Goal: Information Seeking & Learning: Learn about a topic

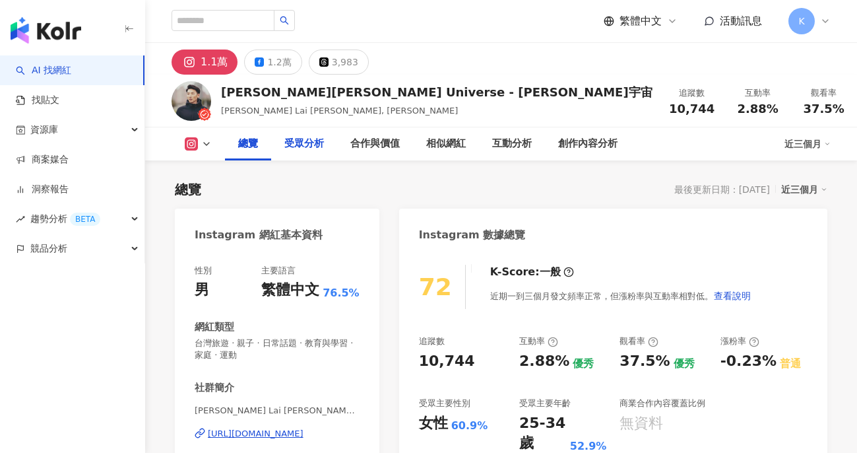
click at [316, 140] on div "受眾分析" at bounding box center [304, 144] width 40 height 16
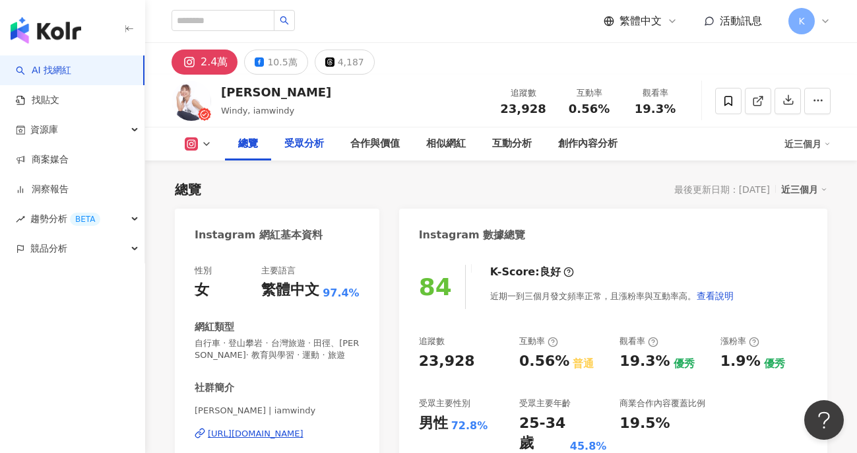
click at [308, 144] on div "受眾分析" at bounding box center [304, 144] width 40 height 16
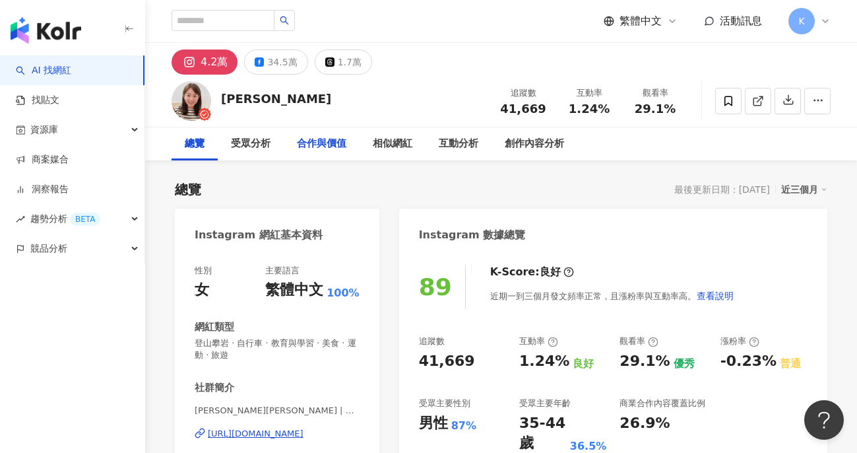
click at [295, 143] on div "合作與價值" at bounding box center [322, 143] width 76 height 33
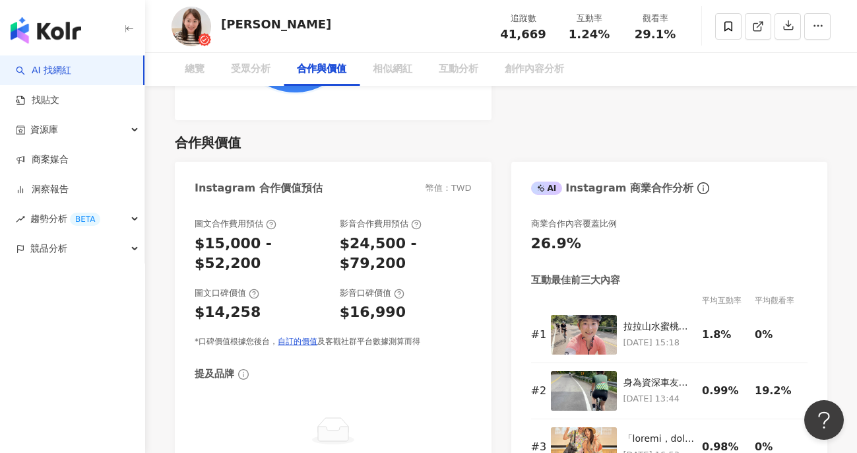
click at [245, 162] on div "Instagram 合作價值預估 幣值：TWD" at bounding box center [333, 183] width 317 height 43
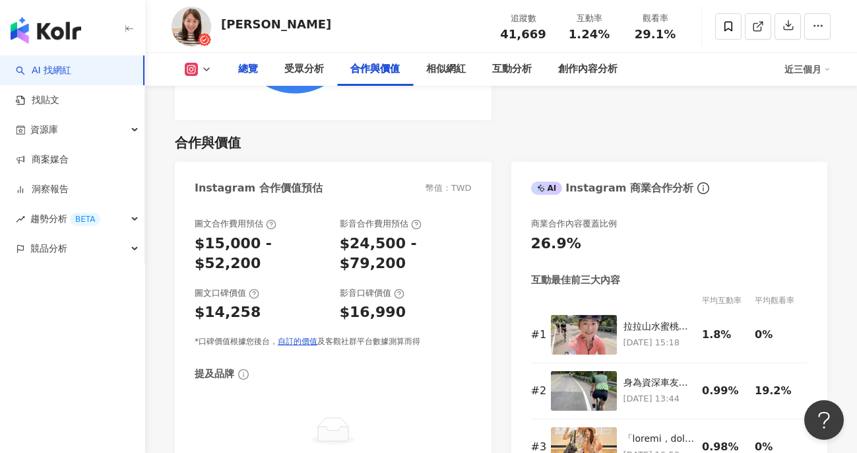
click at [256, 80] on div "總覽" at bounding box center [248, 69] width 46 height 33
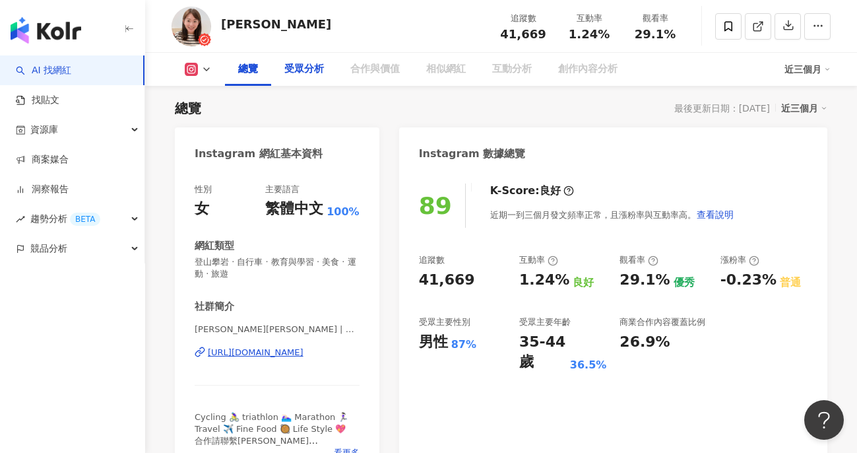
click at [318, 73] on div "受眾分析" at bounding box center [304, 69] width 40 height 16
click at [315, 71] on div "受眾分析" at bounding box center [304, 69] width 40 height 16
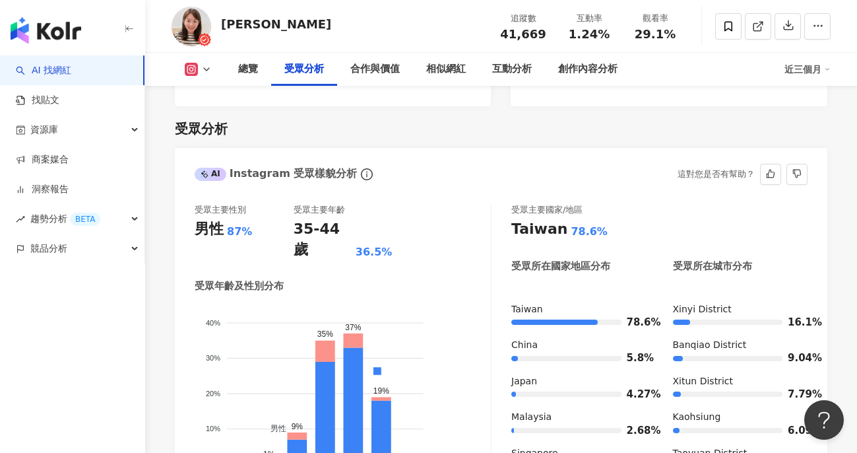
click at [462, 191] on div "受眾主要性別 男性 87% 受眾主要年齡 35-44 歲 36.5% 受眾年齡及性別分布 男性 女性 40% 40% 30% 30% 20% 20% 10% …" at bounding box center [501, 354] width 653 height 327
